Goal: Complete application form

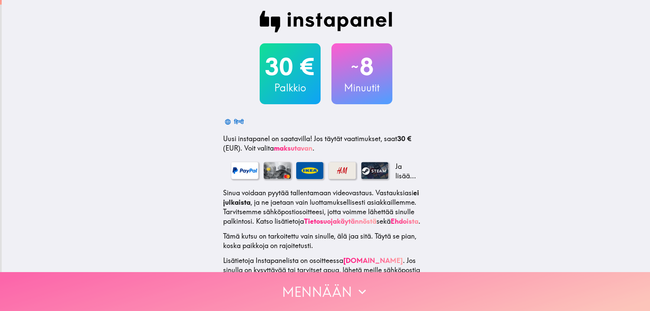
click at [313, 283] on button "Mennään" at bounding box center [325, 291] width 650 height 39
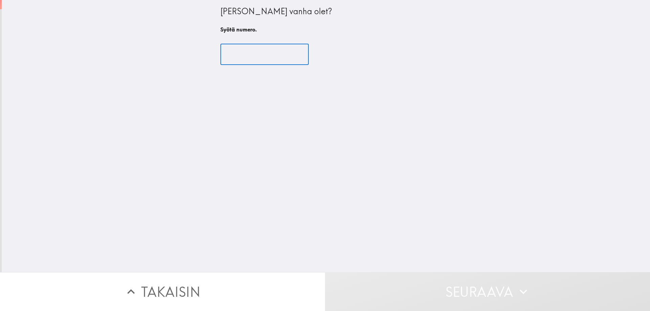
click at [250, 57] on input "number" at bounding box center [264, 54] width 88 height 21
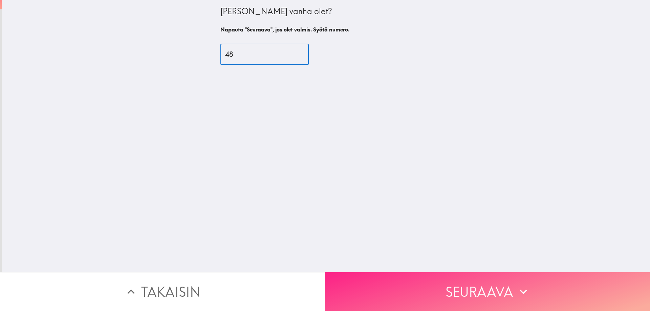
type input "48"
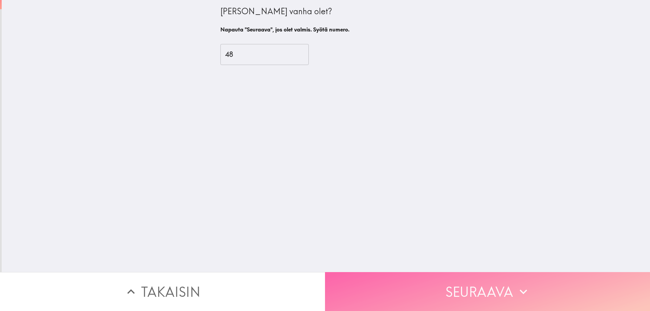
click at [350, 278] on button "Seuraava" at bounding box center [487, 291] width 325 height 39
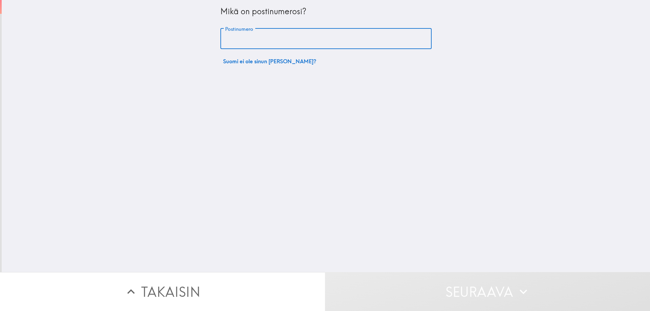
click at [249, 32] on input "Postinumero" at bounding box center [325, 38] width 211 height 21
type input "00240"
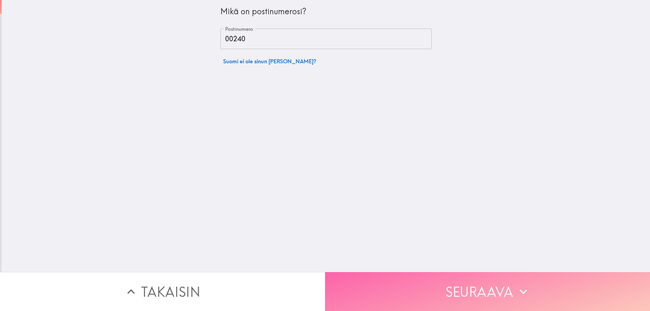
click at [391, 293] on button "Seuraava" at bounding box center [487, 291] width 325 height 39
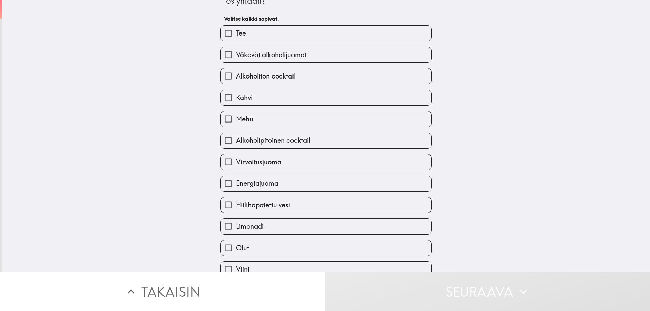
scroll to position [34, 0]
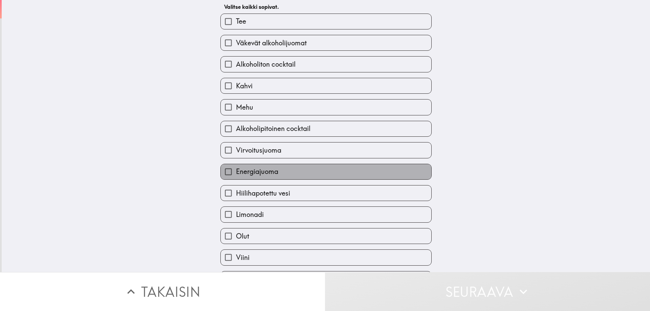
click at [283, 176] on label "Energiajuoma" at bounding box center [326, 171] width 211 height 15
click at [236, 176] on input "Energiajuoma" at bounding box center [228, 171] width 15 height 15
checkbox input "true"
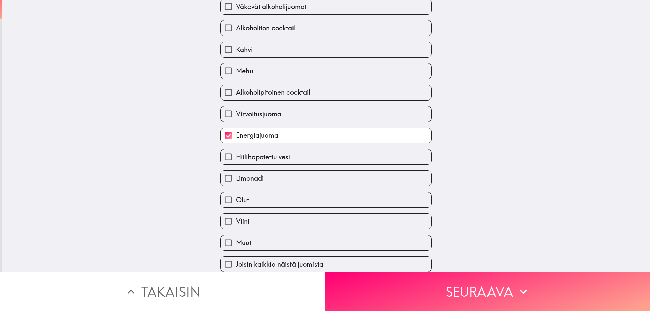
scroll to position [75, 0]
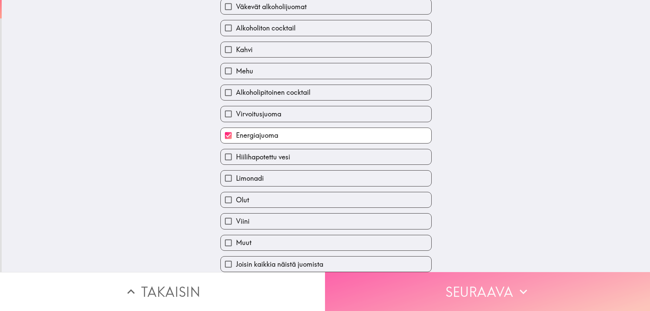
click at [363, 282] on button "Seuraava" at bounding box center [487, 291] width 325 height 39
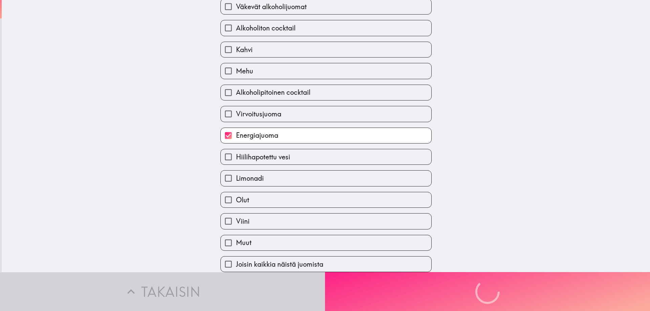
scroll to position [0, 0]
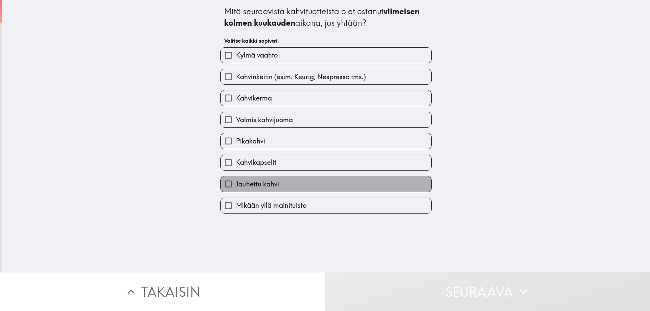
click at [246, 181] on span "Jauhettu kahvi" at bounding box center [257, 183] width 43 height 9
click at [236, 181] on input "Jauhettu kahvi" at bounding box center [228, 183] width 15 height 15
checkbox input "true"
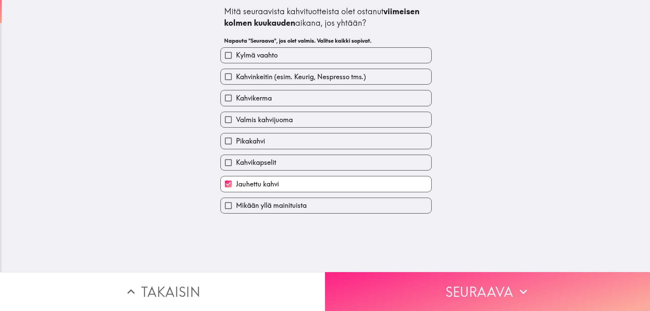
click at [385, 294] on button "Seuraava" at bounding box center [487, 291] width 325 height 39
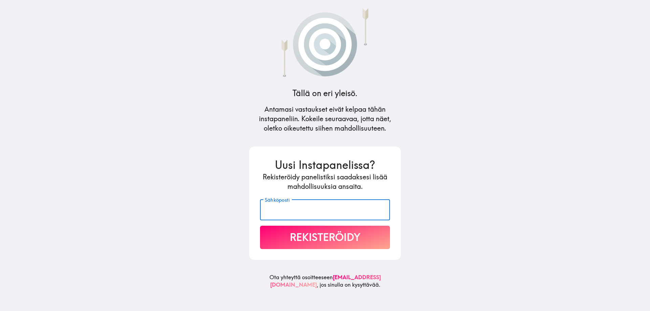
click at [326, 211] on input "Sähköposti" at bounding box center [325, 209] width 130 height 21
type input "[EMAIL_ADDRESS][DOMAIN_NAME]"
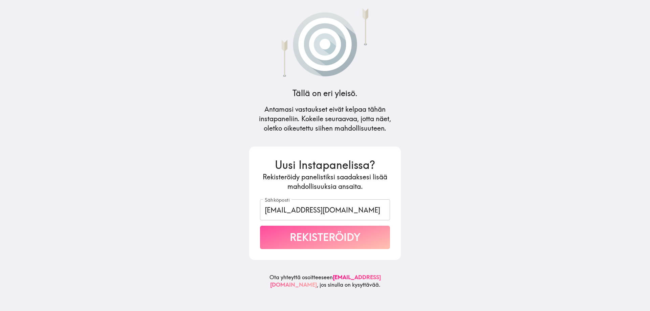
click at [319, 232] on button "Rekisteröidy" at bounding box center [325, 237] width 130 height 23
